Goal: Task Accomplishment & Management: Use online tool/utility

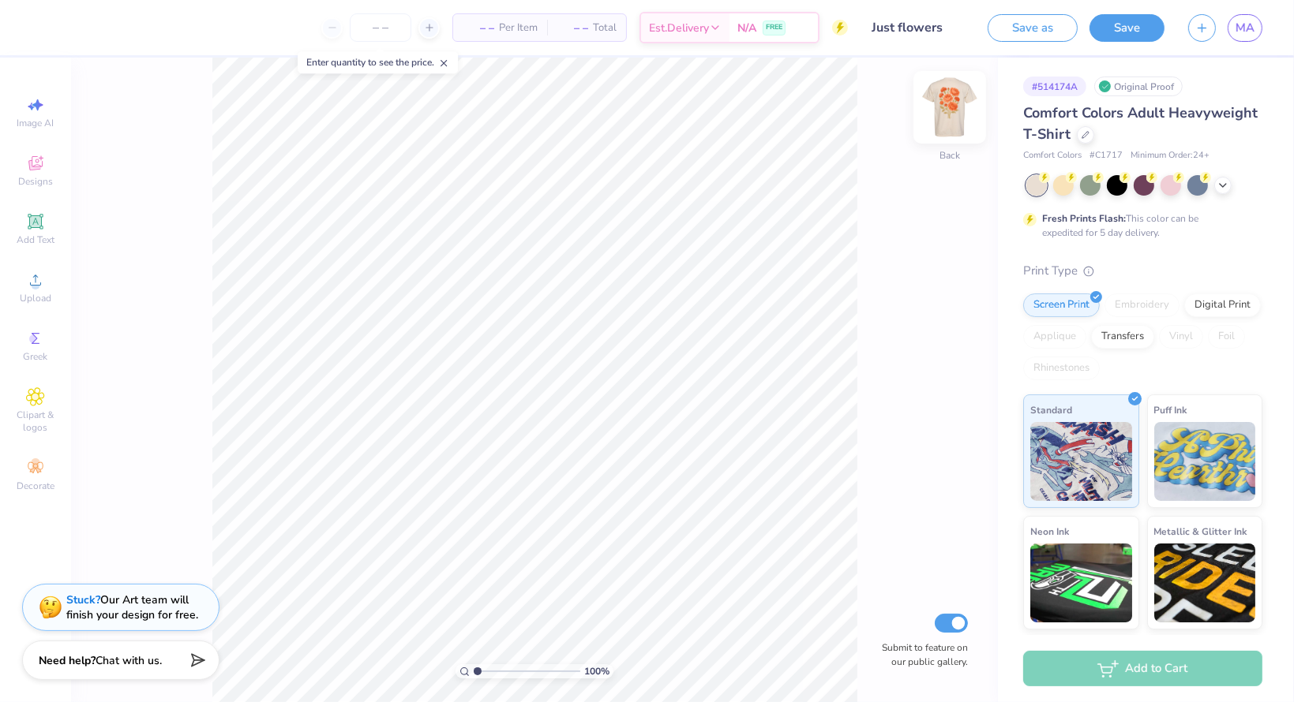
click at [945, 107] on img at bounding box center [949, 107] width 63 height 63
type input "6.06"
click at [944, 112] on img at bounding box center [949, 107] width 63 height 63
click at [945, 111] on img at bounding box center [949, 107] width 63 height 63
click at [943, 107] on img at bounding box center [949, 107] width 63 height 63
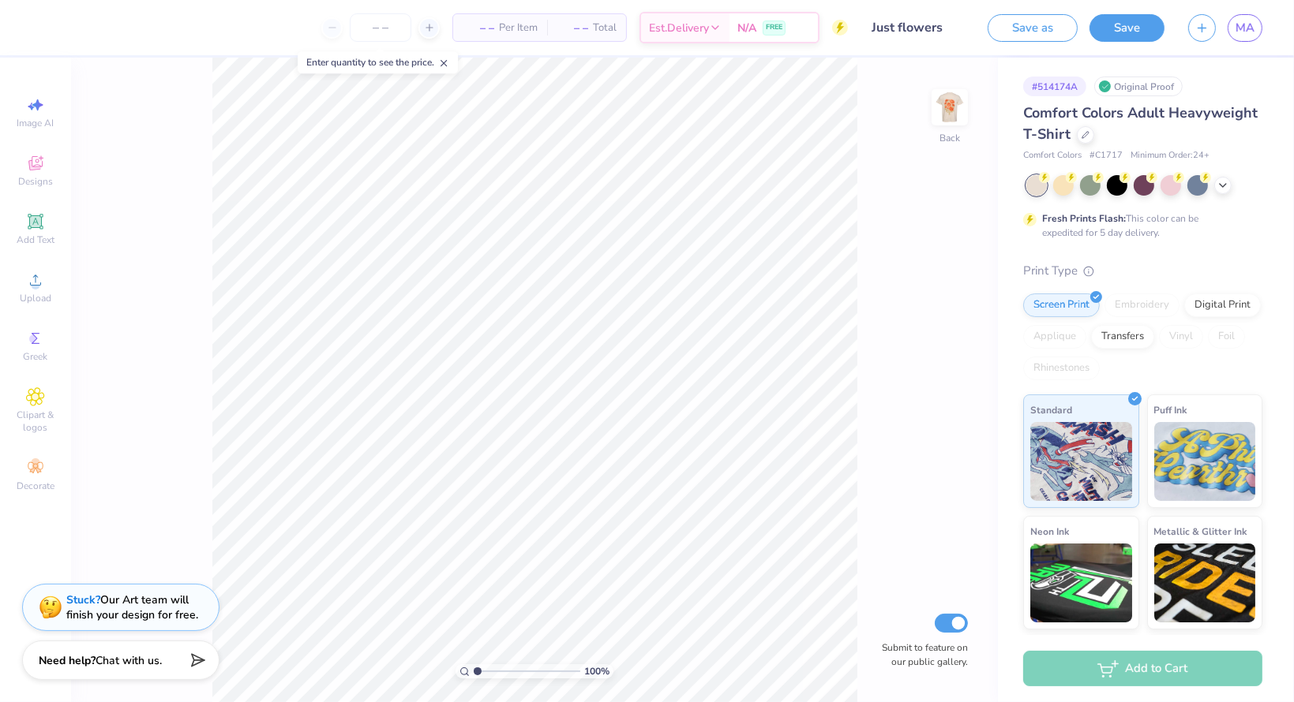
click at [943, 107] on img at bounding box center [950, 108] width 32 height 32
click at [1216, 184] on icon at bounding box center [1222, 184] width 13 height 13
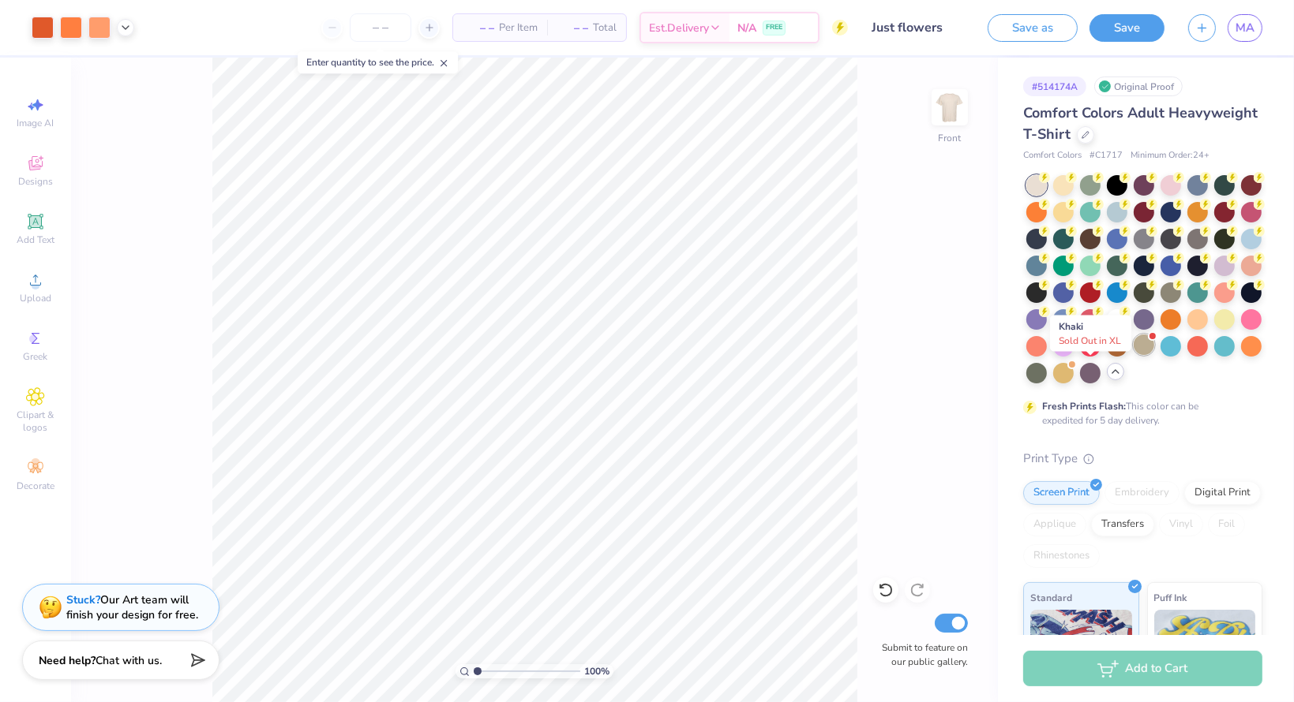
click at [1133, 355] on div at bounding box center [1143, 345] width 21 height 21
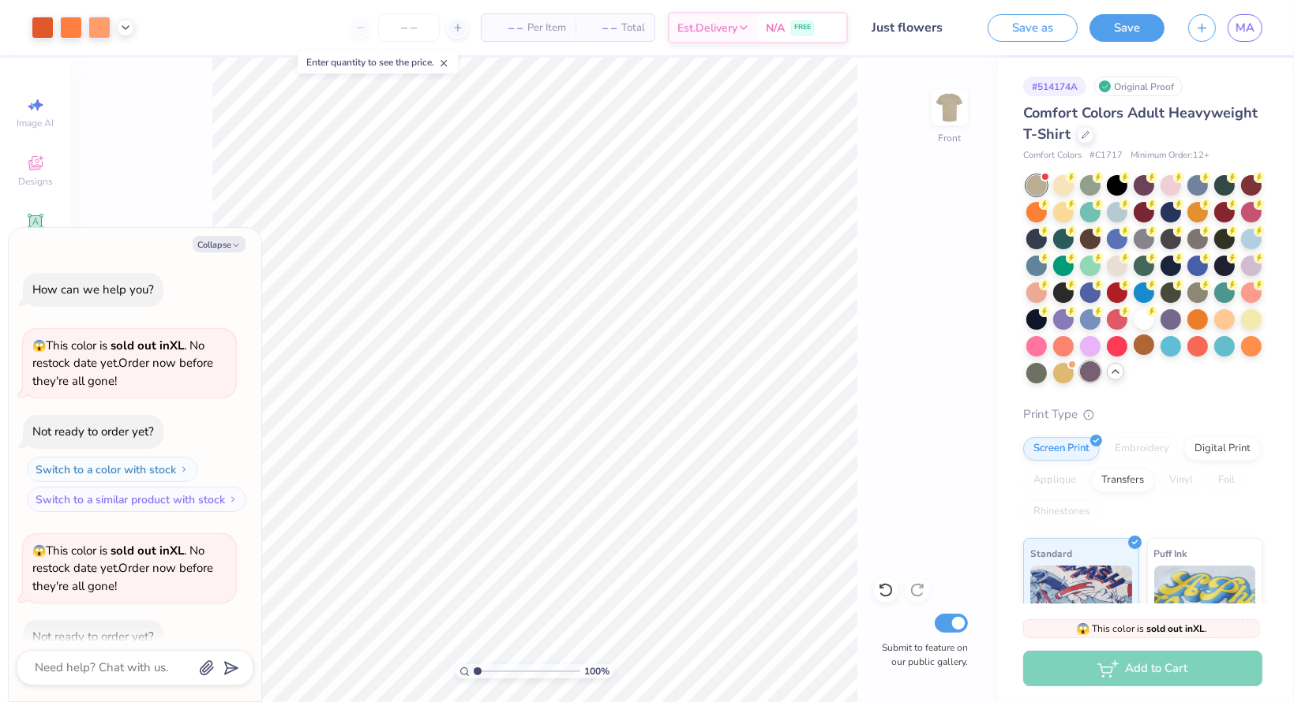
scroll to position [86, 0]
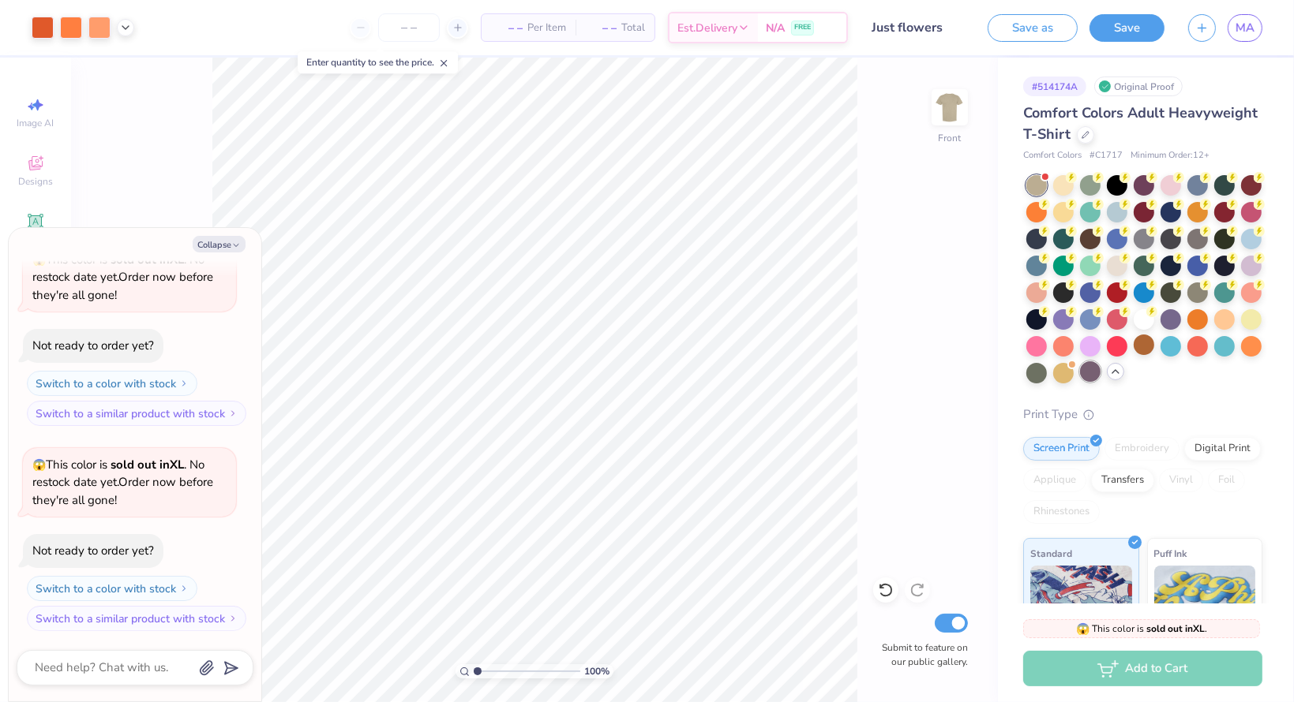
click at [1080, 382] on div at bounding box center [1090, 372] width 21 height 21
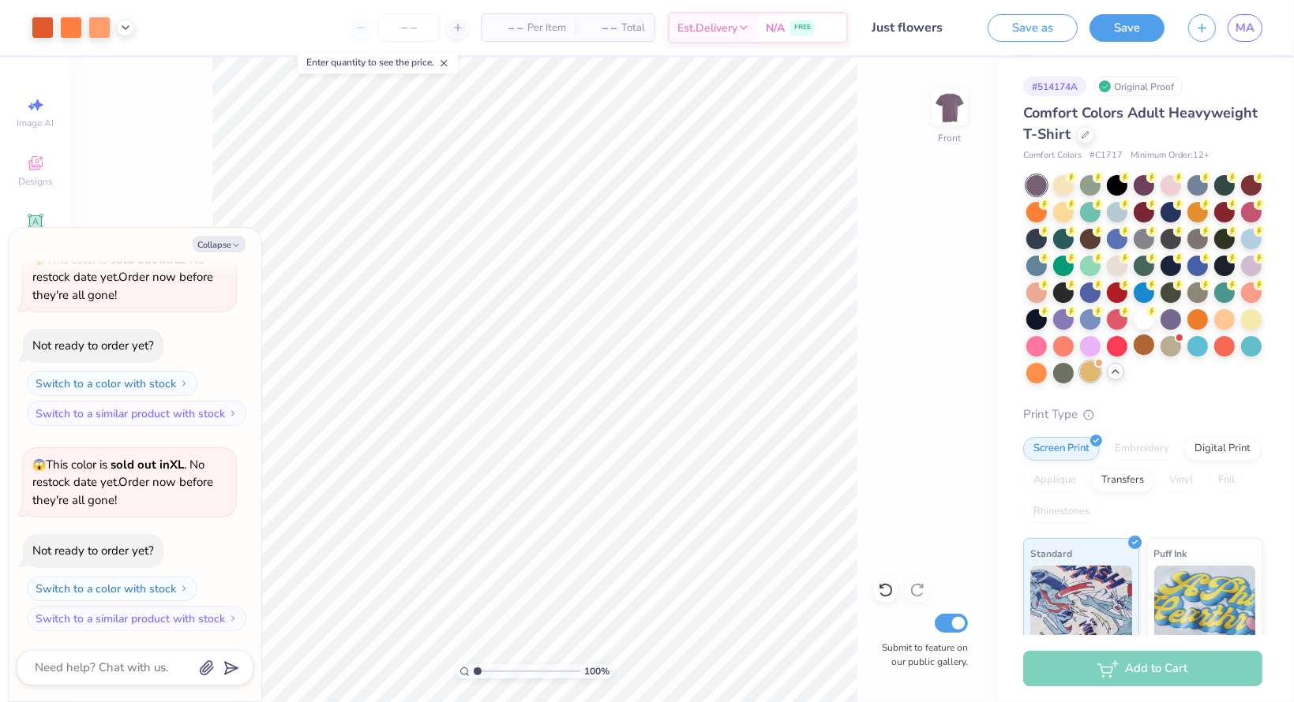
click at [1080, 382] on div at bounding box center [1090, 372] width 21 height 21
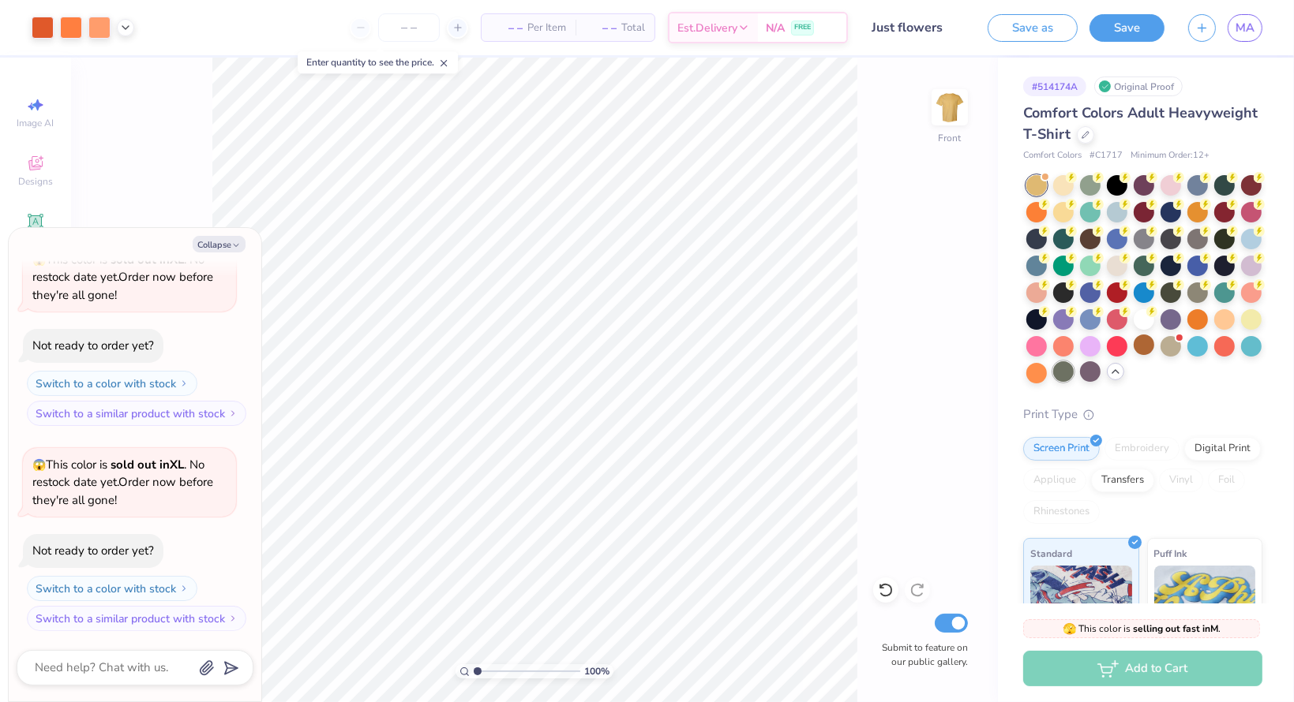
scroll to position [274, 0]
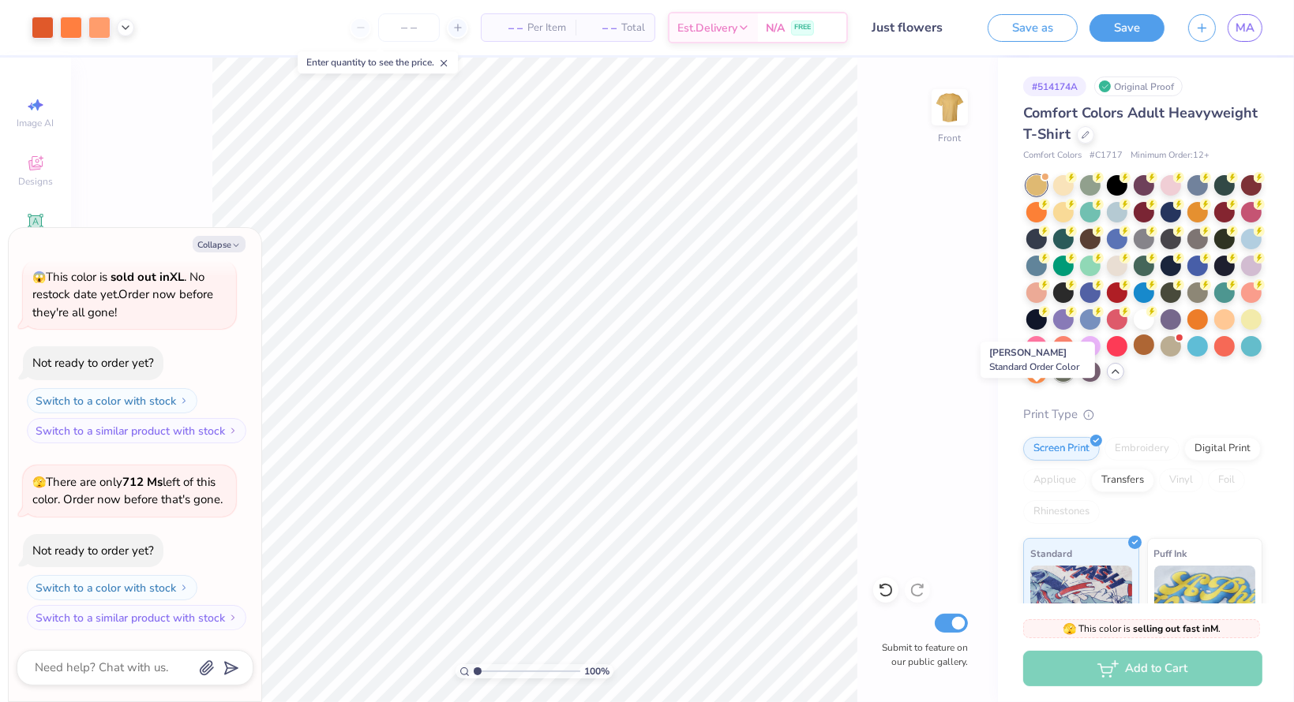
click at [1053, 382] on div at bounding box center [1063, 372] width 21 height 21
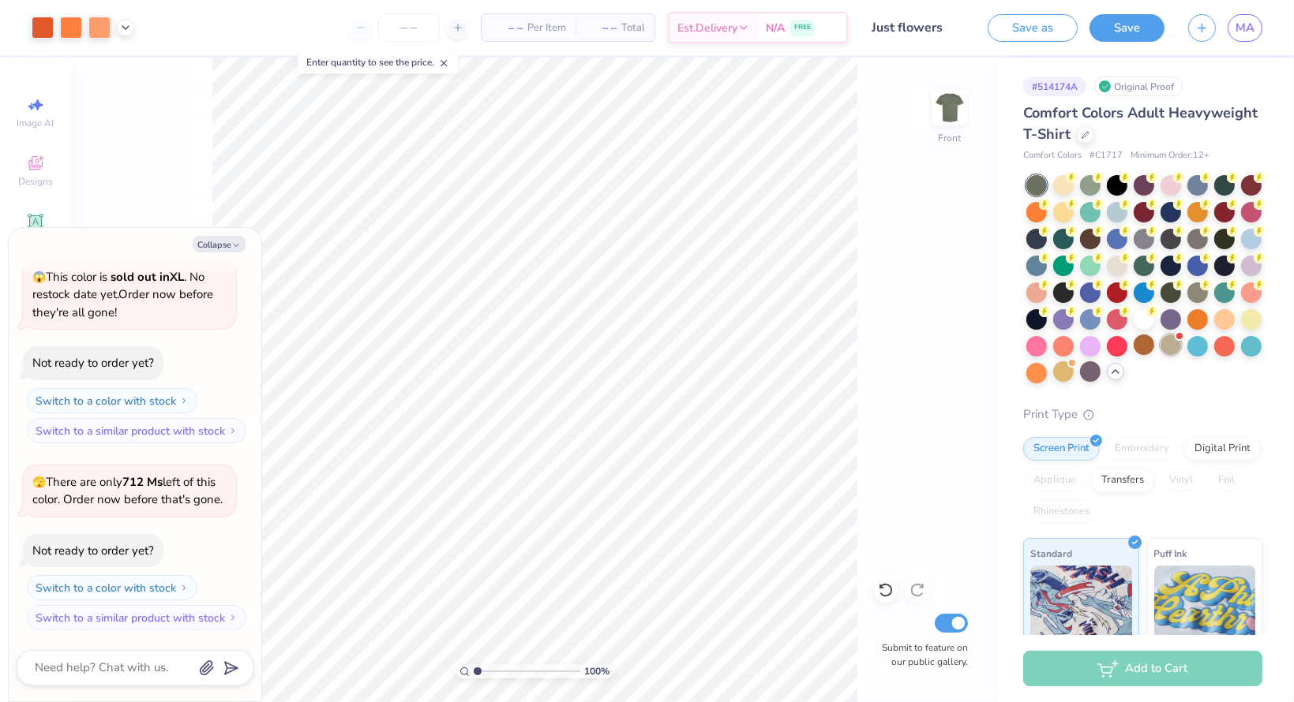
click at [1160, 355] on div at bounding box center [1170, 345] width 21 height 21
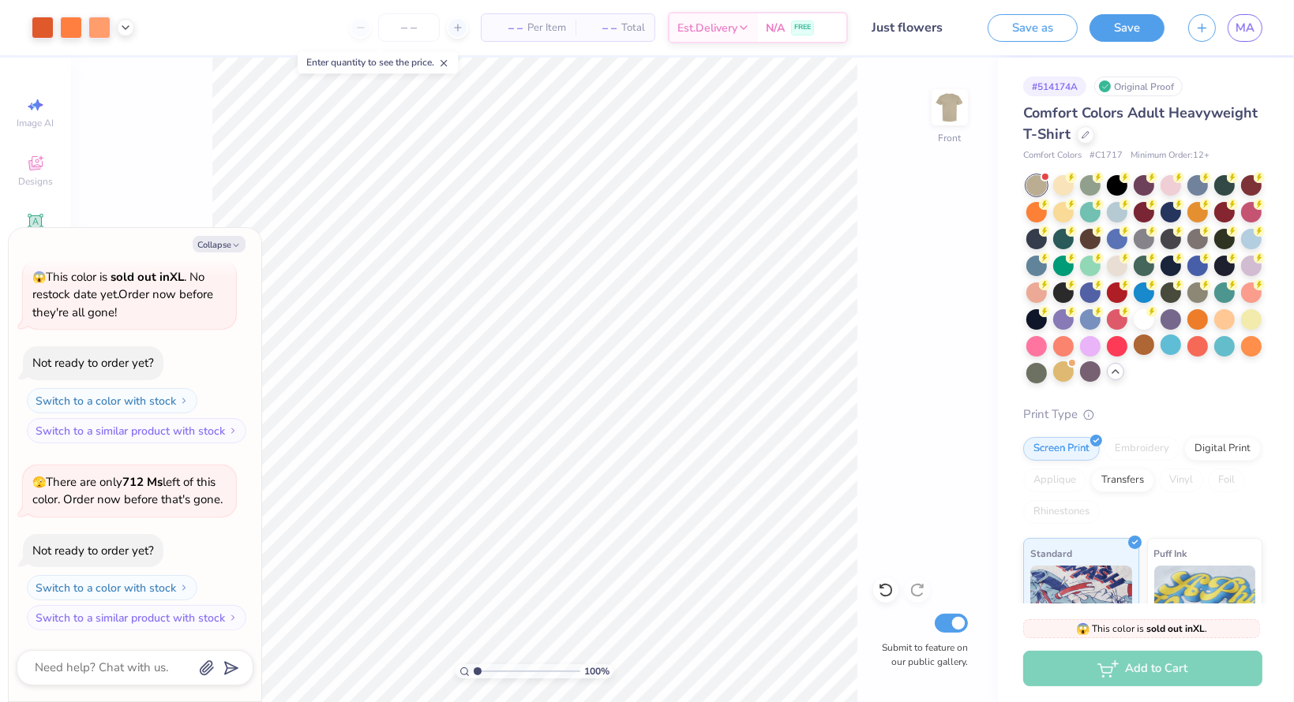
scroll to position [479, 0]
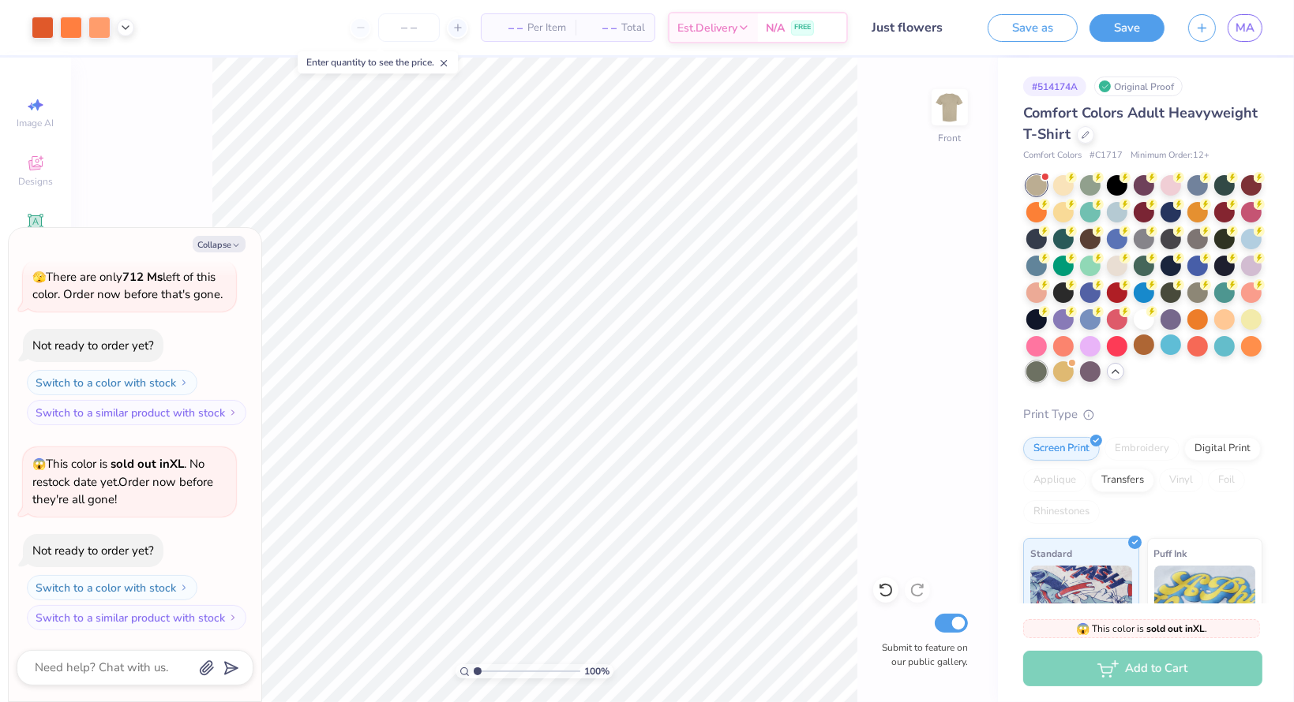
click at [1047, 370] on div at bounding box center [1036, 372] width 21 height 21
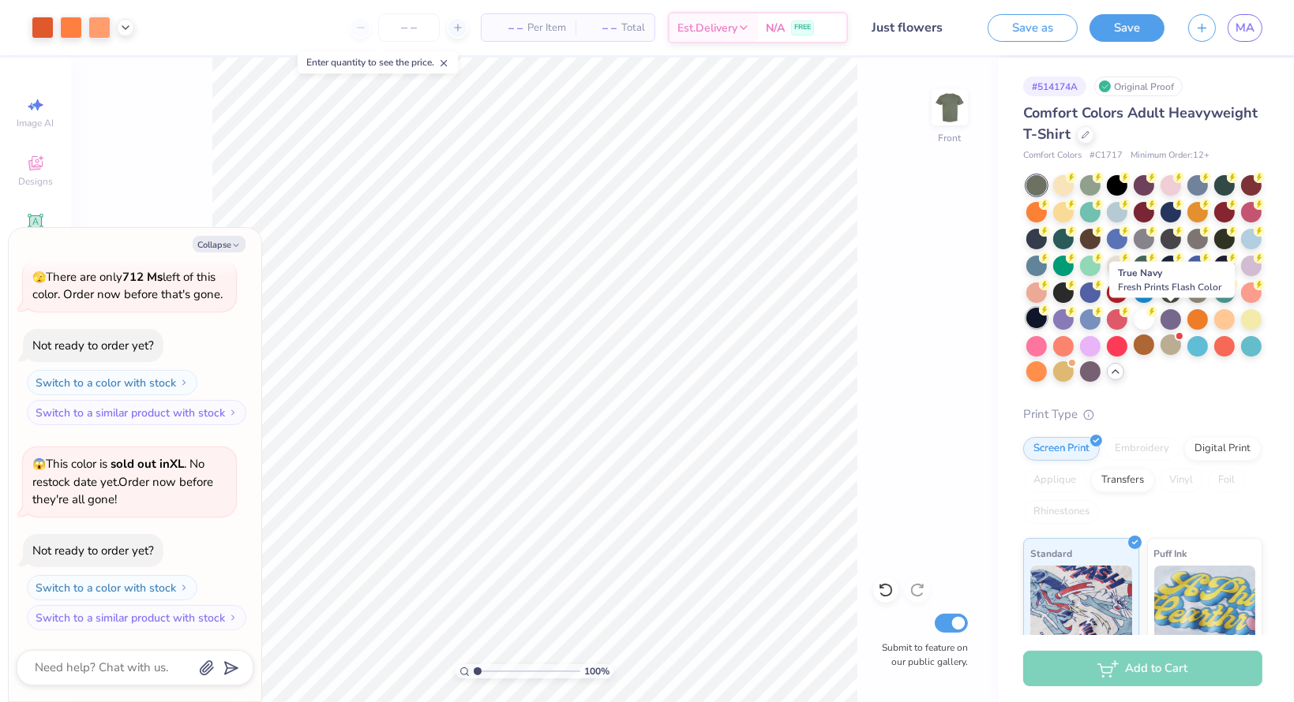
click at [1047, 320] on div at bounding box center [1036, 318] width 21 height 21
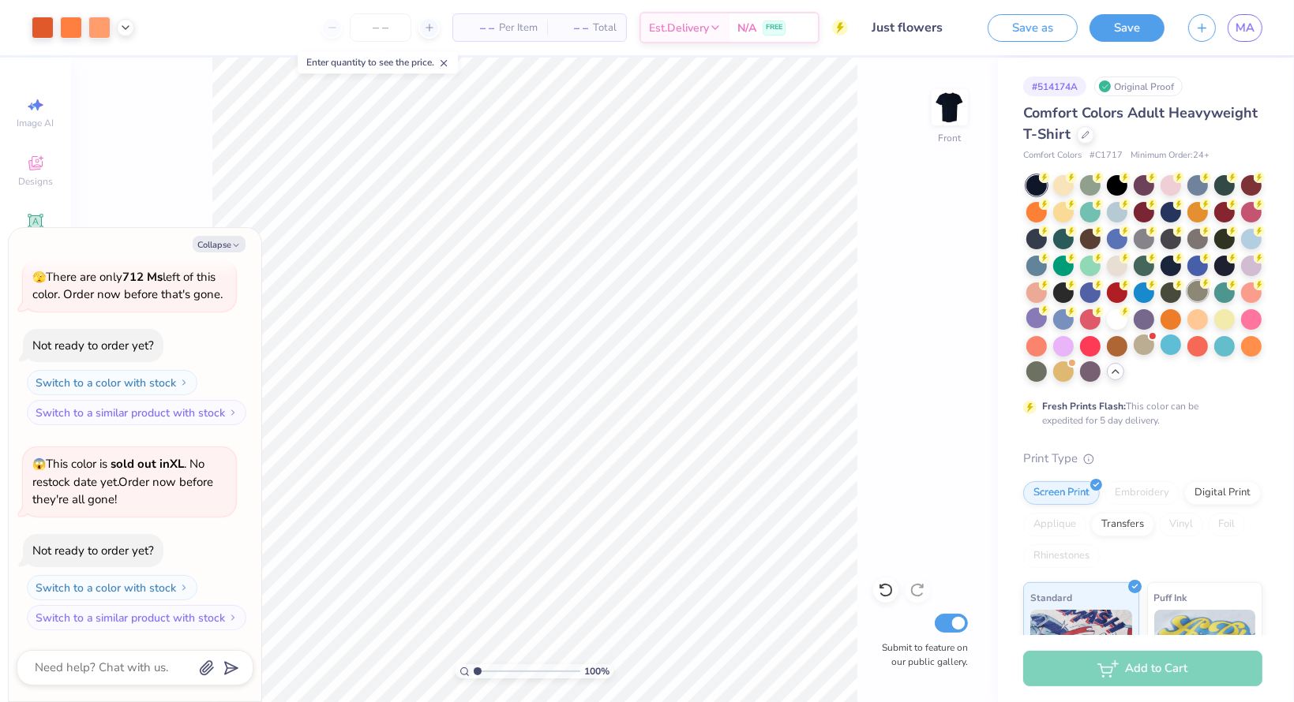
click at [1187, 302] on div at bounding box center [1197, 291] width 21 height 21
click at [963, 107] on img at bounding box center [949, 107] width 63 height 63
click at [960, 108] on img at bounding box center [949, 107] width 63 height 63
click at [1047, 372] on div at bounding box center [1036, 372] width 21 height 21
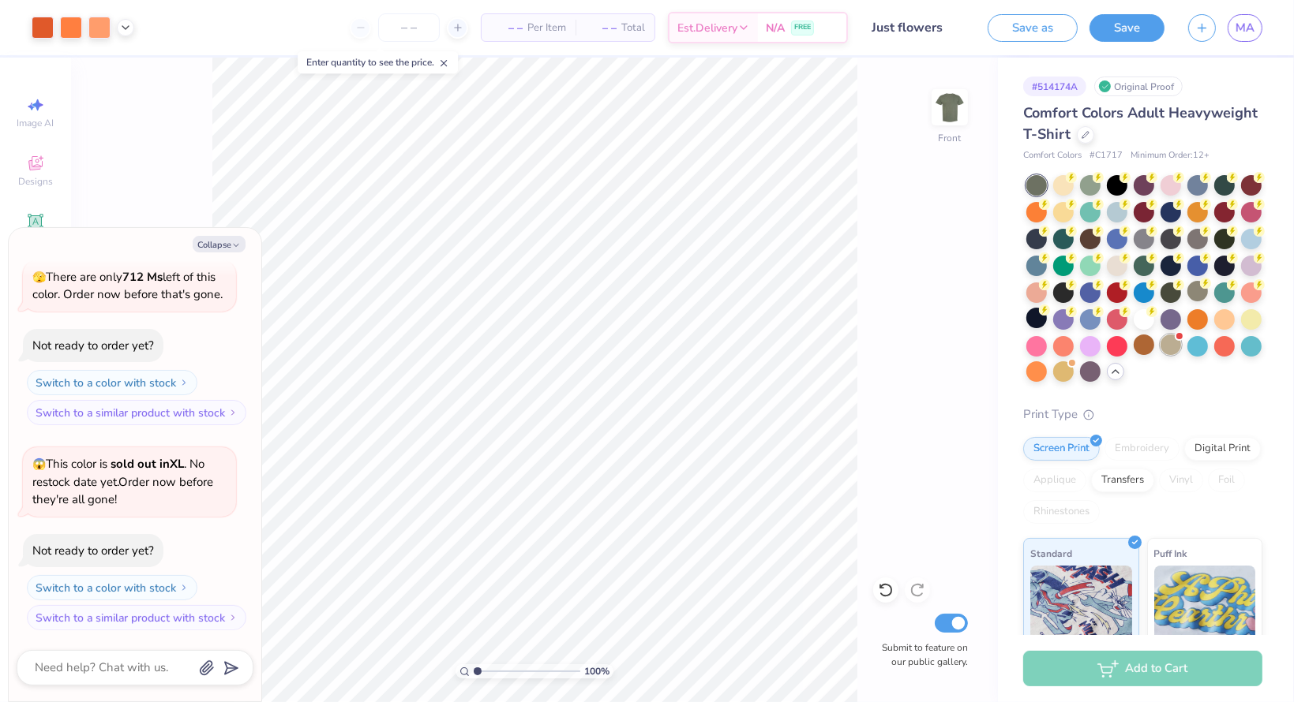
click at [1160, 355] on div at bounding box center [1170, 345] width 21 height 21
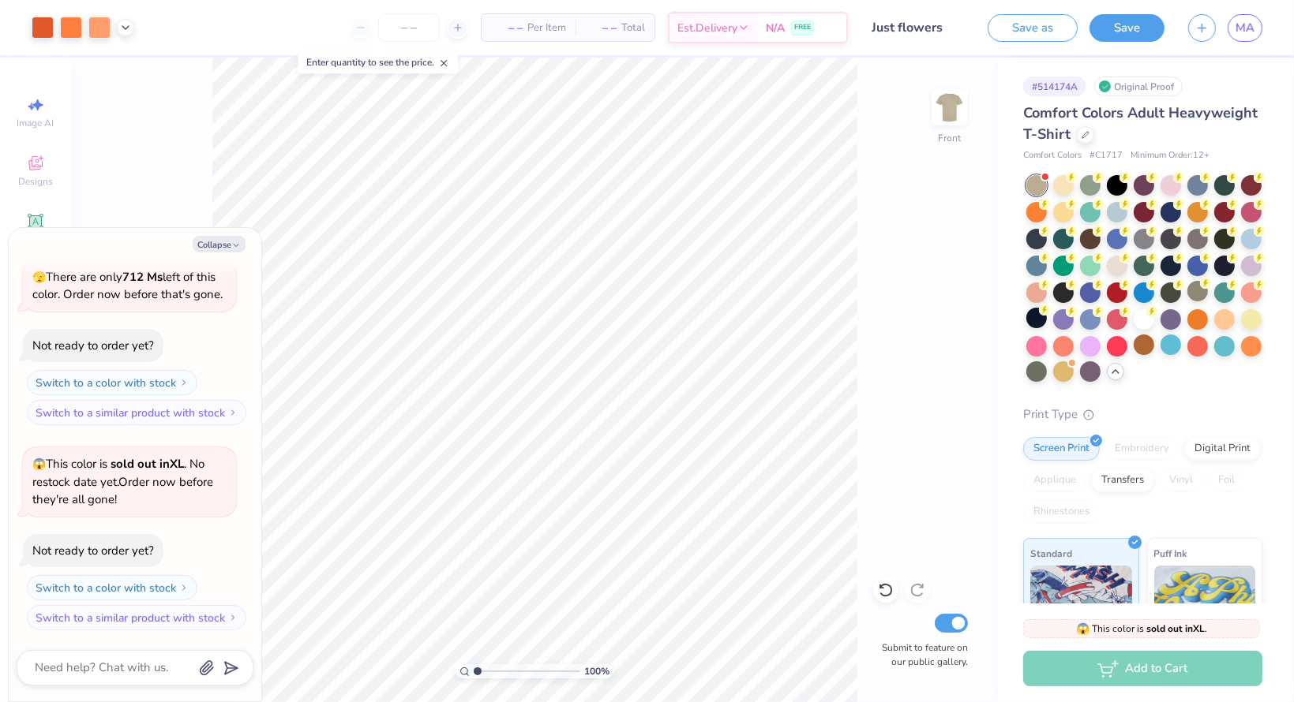
scroll to position [684, 0]
click at [1080, 382] on div at bounding box center [1090, 372] width 21 height 21
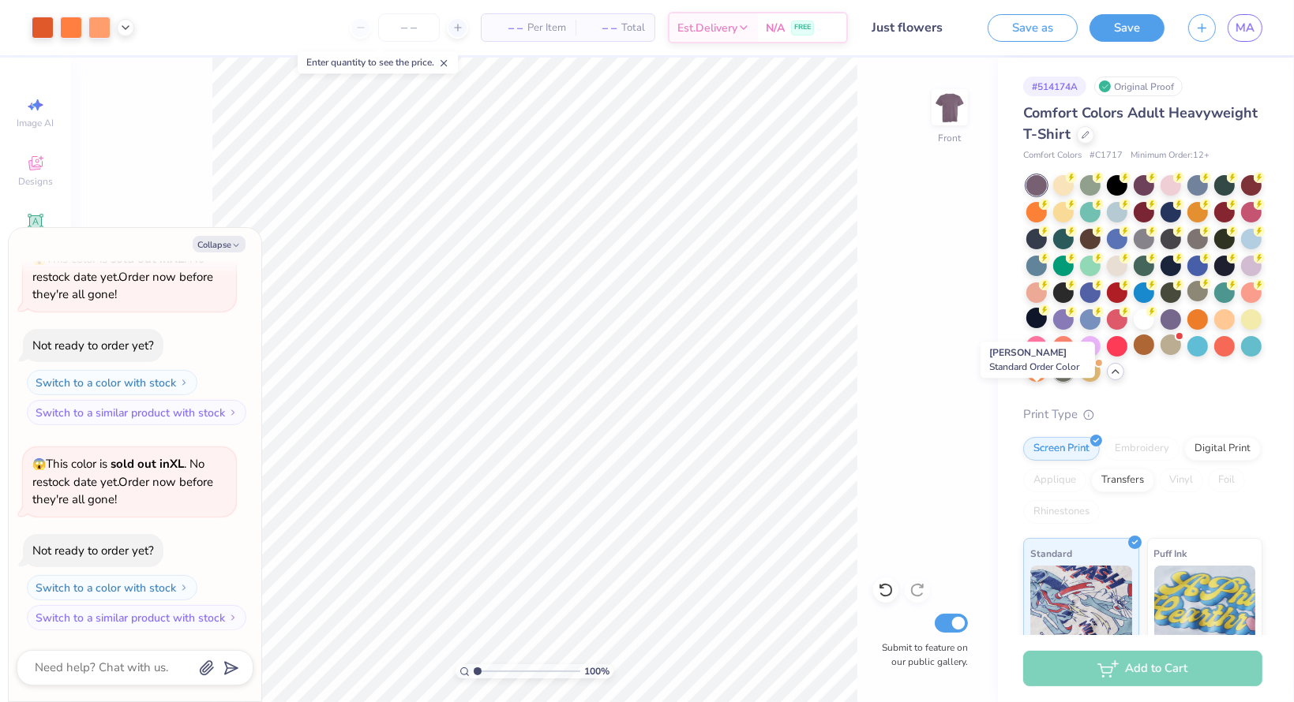
click at [1053, 382] on div at bounding box center [1063, 372] width 21 height 21
click at [1080, 382] on div at bounding box center [1090, 372] width 21 height 21
click at [1241, 328] on div at bounding box center [1251, 318] width 21 height 21
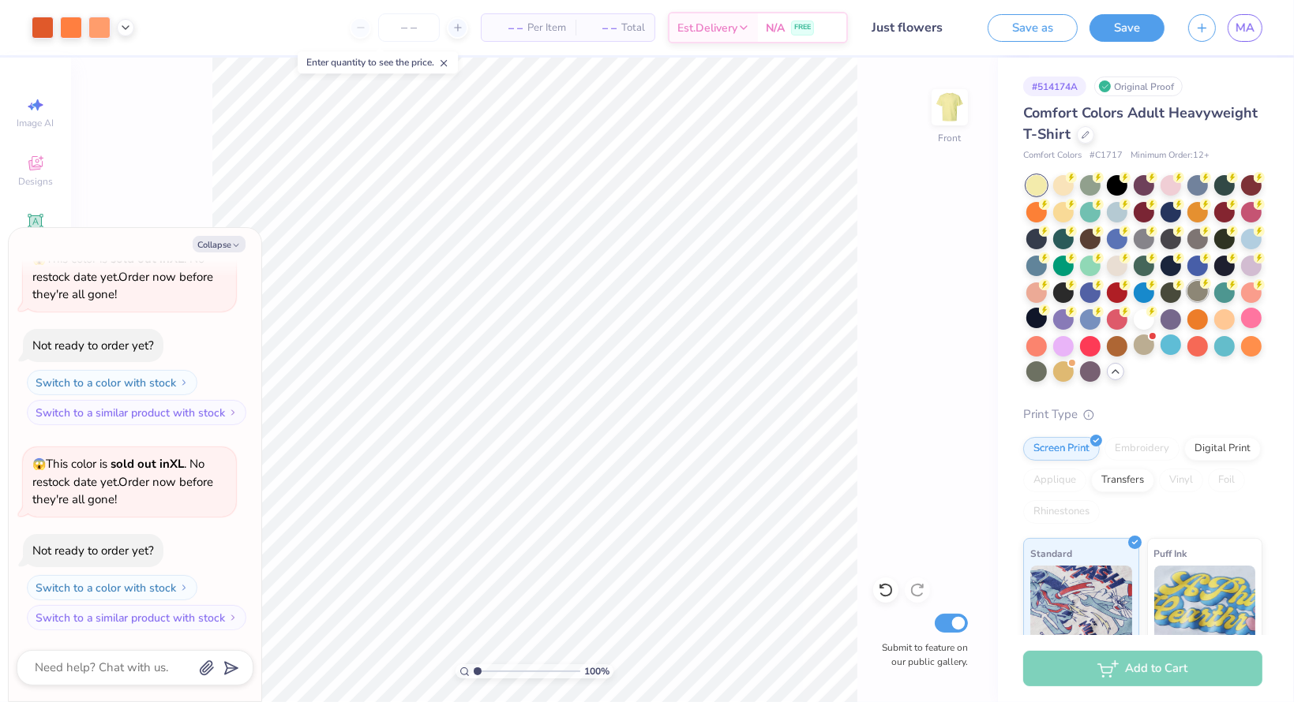
click at [1187, 302] on div at bounding box center [1197, 291] width 21 height 21
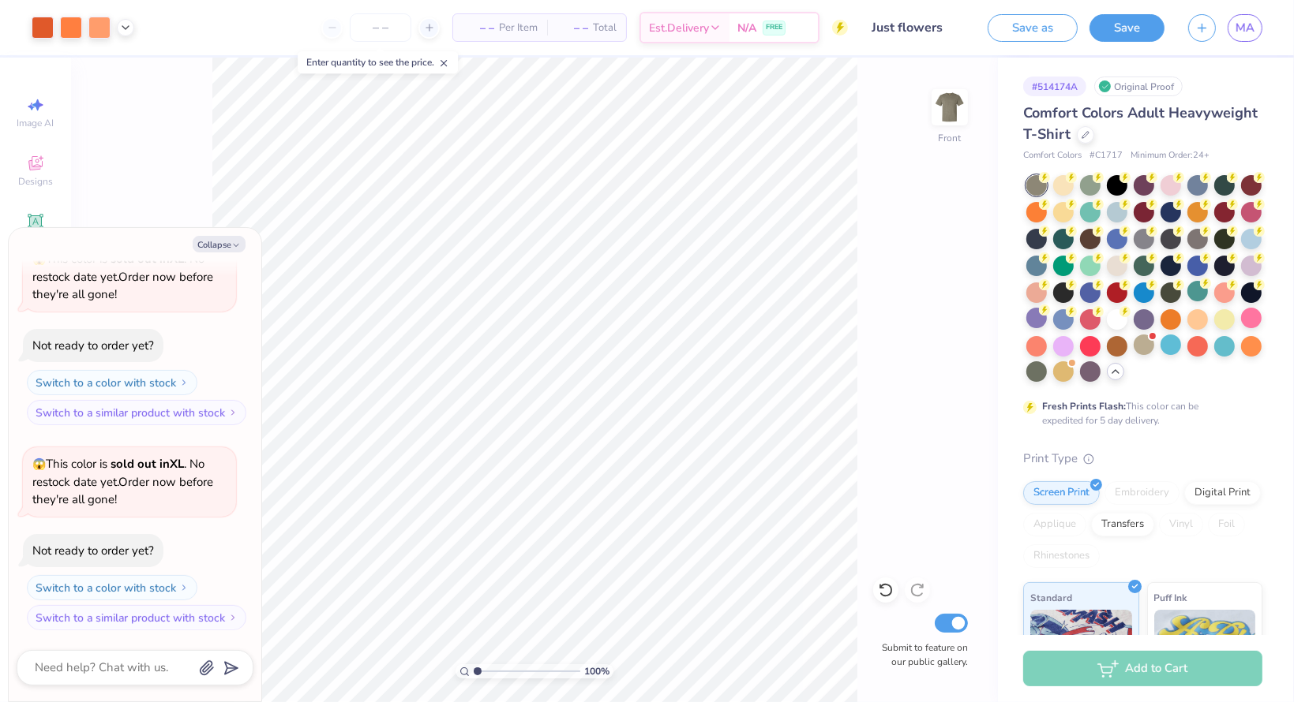
click at [1037, 185] on div at bounding box center [1036, 185] width 21 height 21
click at [1032, 181] on div at bounding box center [1036, 185] width 21 height 21
click at [1181, 241] on div at bounding box center [1170, 237] width 21 height 21
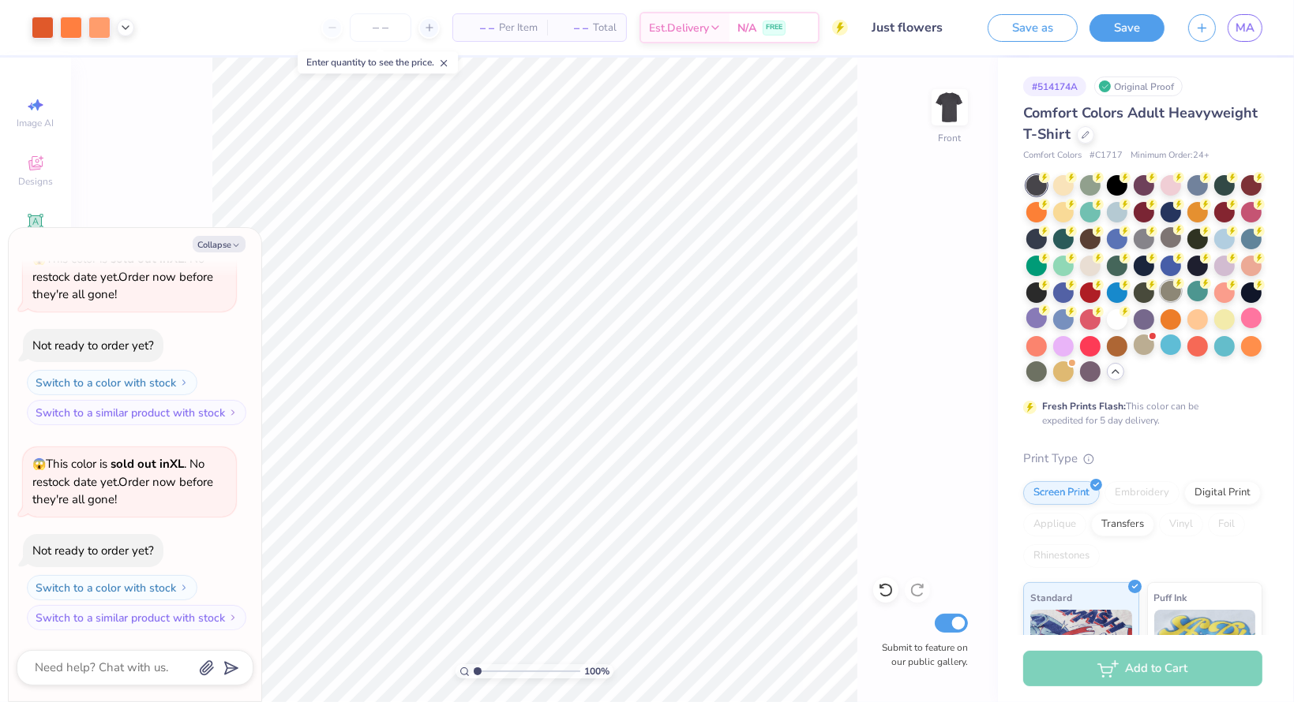
click at [1160, 302] on div at bounding box center [1170, 291] width 21 height 21
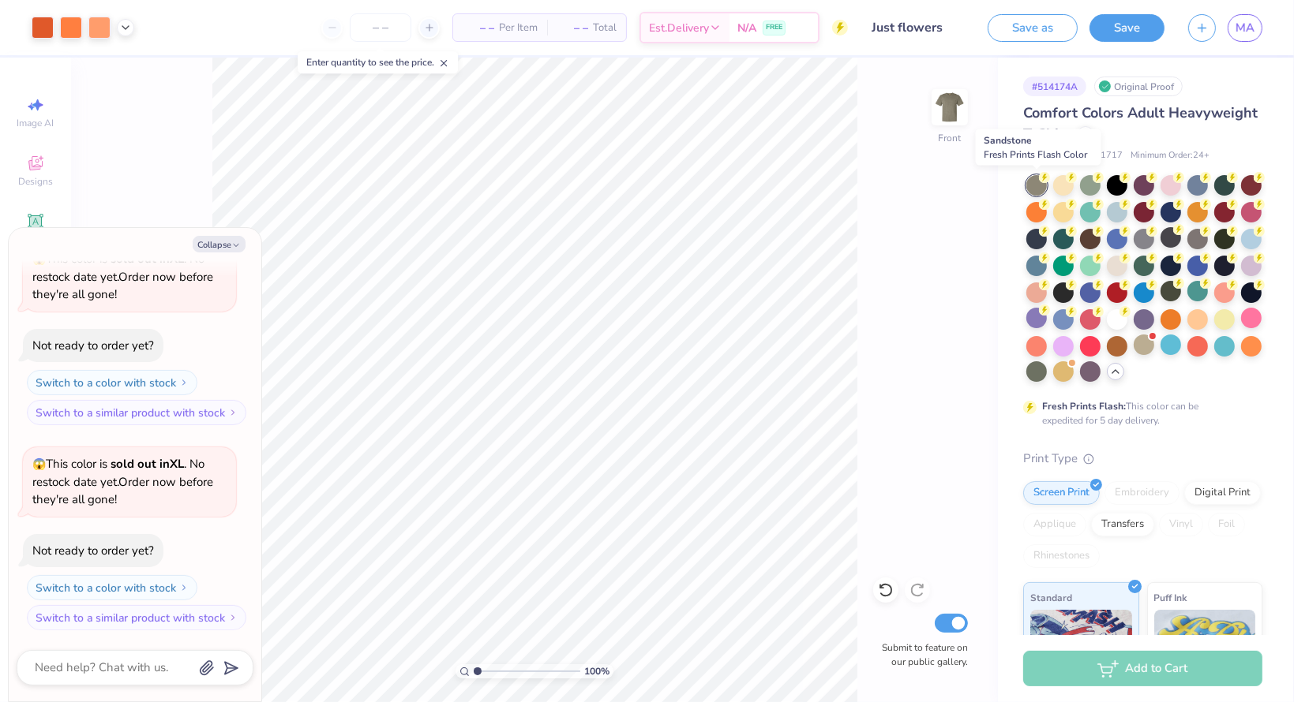
click at [1028, 181] on div at bounding box center [1036, 185] width 21 height 21
type textarea "x"
